Goal: Information Seeking & Learning: Learn about a topic

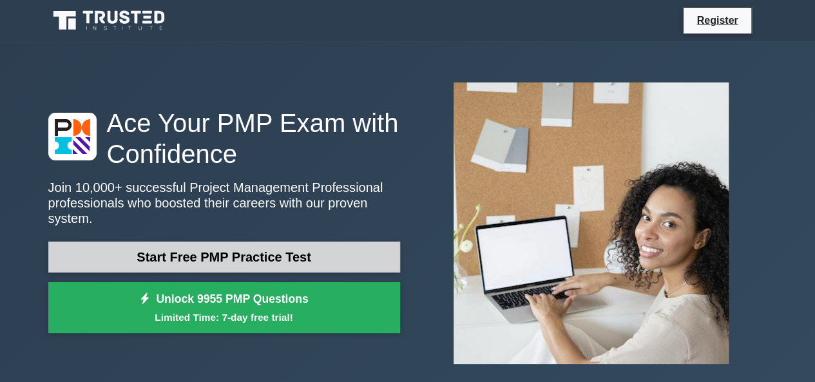
click at [281, 251] on link "Start Free PMP Practice Test" at bounding box center [224, 257] width 352 height 31
click at [160, 248] on link "Start Free PMP Practice Test" at bounding box center [224, 257] width 352 height 31
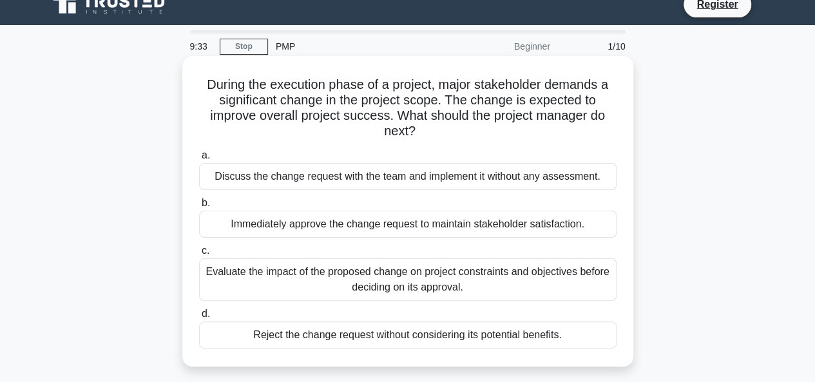
scroll to position [15, 0]
drag, startPoint x: 443, startPoint y: 128, endPoint x: 445, endPoint y: 115, distance: 12.4
click at [445, 115] on h5 "During the execution phase of a project, major stakeholder demands a significan…" at bounding box center [408, 108] width 420 height 63
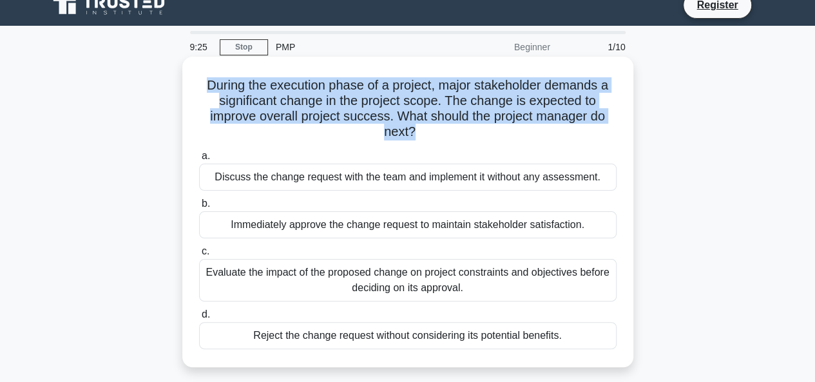
click at [445, 115] on h5 "During the execution phase of a project, major stakeholder demands a significan…" at bounding box center [408, 108] width 420 height 63
copy div "During the execution phase of a project, major stakeholder demands a significan…"
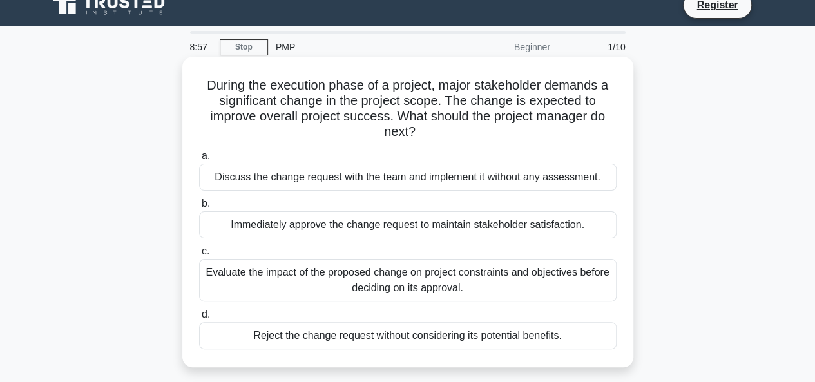
click at [227, 154] on label "a. Discuss the change request with the team and implement it without any assess…" at bounding box center [408, 169] width 418 height 43
click at [199, 154] on input "a. Discuss the change request with the team and implement it without any assess…" at bounding box center [199, 156] width 0 height 8
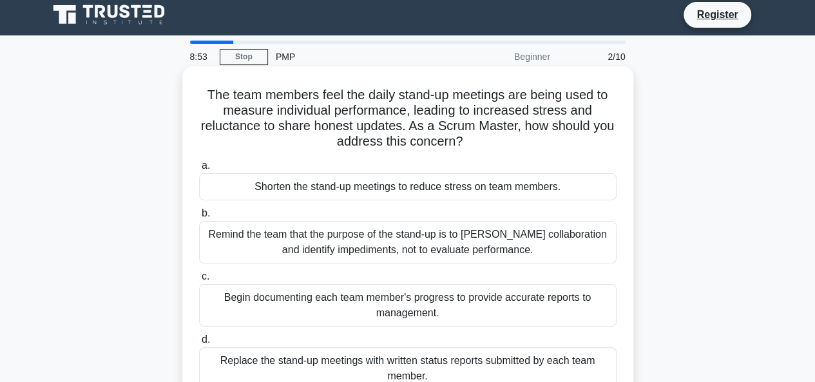
scroll to position [0, 0]
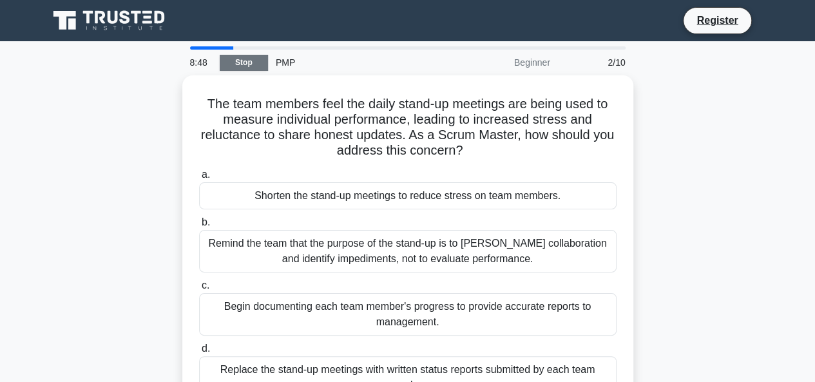
click at [265, 60] on link "Stop" at bounding box center [244, 63] width 48 height 16
